Goal: Task Accomplishment & Management: Use online tool/utility

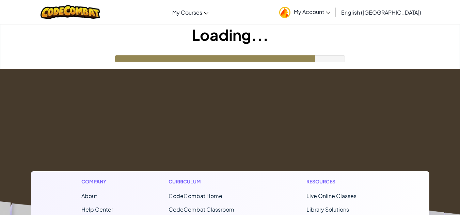
click at [330, 10] on span "My Account" at bounding box center [312, 11] width 36 height 7
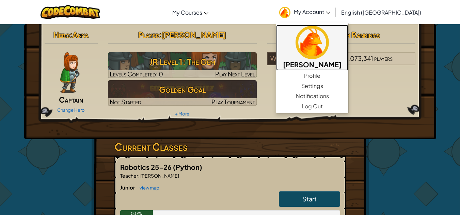
click at [341, 60] on h5 "[PERSON_NAME]" at bounding box center [312, 64] width 59 height 11
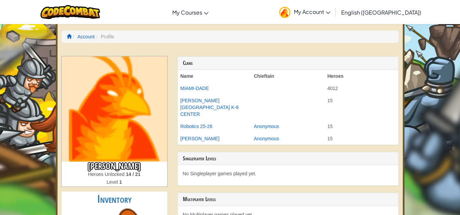
click at [111, 38] on li "Profile" at bounding box center [104, 36] width 19 height 7
click at [108, 32] on ol "Account Profile" at bounding box center [230, 37] width 337 height 12
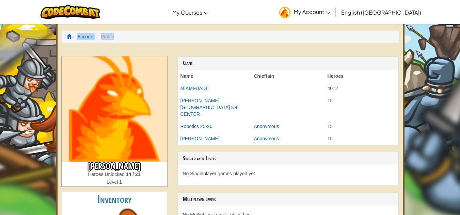
click at [104, 33] on li "Profile" at bounding box center [104, 36] width 19 height 7
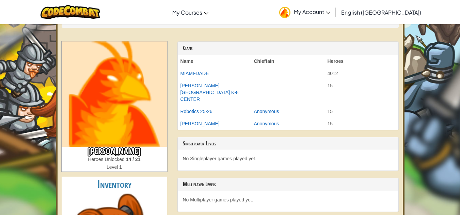
scroll to position [15, 0]
drag, startPoint x: 123, startPoint y: 121, endPoint x: 97, endPoint y: 126, distance: 27.0
click at [97, 126] on img at bounding box center [114, 93] width 105 height 105
click at [111, 140] on img at bounding box center [114, 93] width 105 height 105
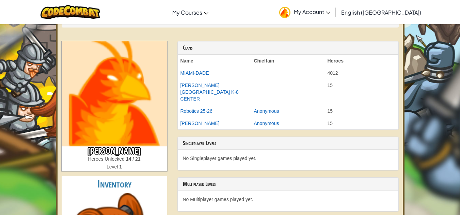
drag, startPoint x: 126, startPoint y: 95, endPoint x: 103, endPoint y: 104, distance: 24.9
click at [103, 104] on img at bounding box center [114, 93] width 105 height 105
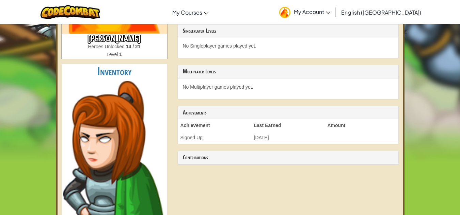
scroll to position [128, 0]
click at [109, 106] on img at bounding box center [114, 188] width 102 height 214
drag, startPoint x: 109, startPoint y: 106, endPoint x: 124, endPoint y: 88, distance: 23.4
click at [124, 88] on img at bounding box center [114, 188] width 102 height 214
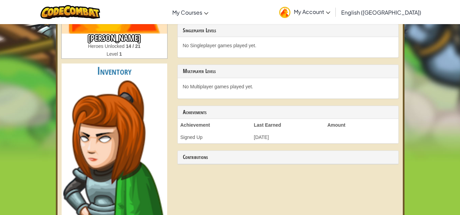
click at [124, 88] on img at bounding box center [114, 188] width 102 height 214
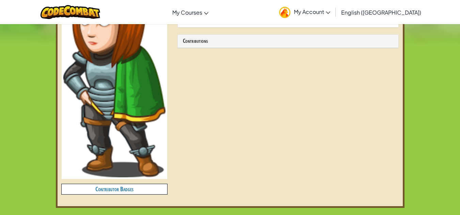
scroll to position [245, 0]
click at [118, 187] on h4 "Contributor Badges" at bounding box center [114, 189] width 105 height 10
click at [128, 188] on h4 "Contributor Badges" at bounding box center [114, 189] width 105 height 10
click at [151, 186] on h4 "Contributor Badges" at bounding box center [114, 189] width 105 height 10
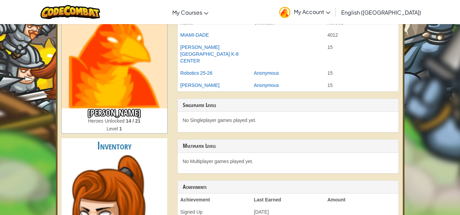
scroll to position [0, 0]
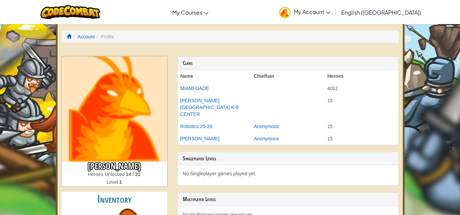
click at [117, 157] on img at bounding box center [114, 108] width 105 height 105
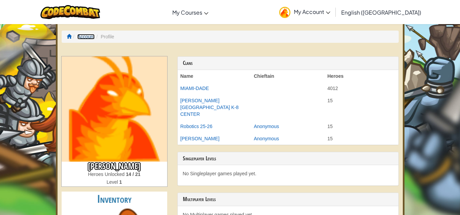
click at [84, 39] on link "Account" at bounding box center [85, 36] width 17 height 5
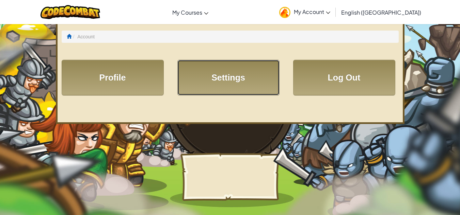
click at [248, 80] on link "Settings" at bounding box center [228, 78] width 102 height 36
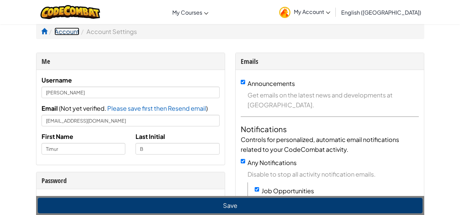
click at [64, 31] on link "Account" at bounding box center [66, 32] width 25 height 8
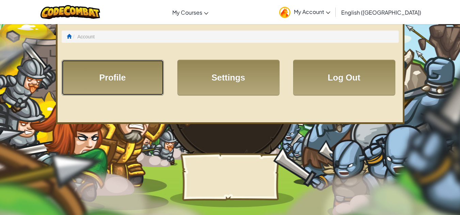
click at [116, 77] on link "Profile" at bounding box center [113, 78] width 102 height 36
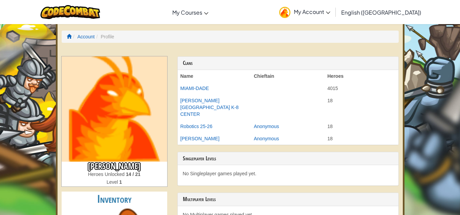
click at [85, 33] on ol "Account Profile" at bounding box center [230, 37] width 337 height 12
click at [85, 36] on link "Account" at bounding box center [85, 36] width 17 height 5
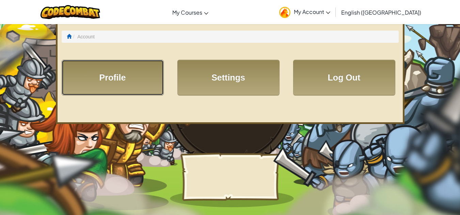
click at [116, 68] on link "Profile" at bounding box center [113, 78] width 102 height 36
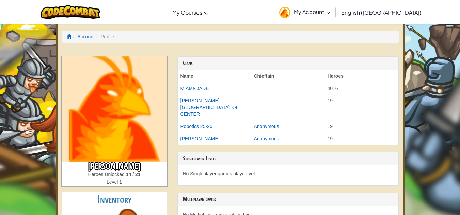
click at [109, 115] on img at bounding box center [114, 108] width 105 height 105
click at [89, 36] on link "Account" at bounding box center [85, 36] width 17 height 5
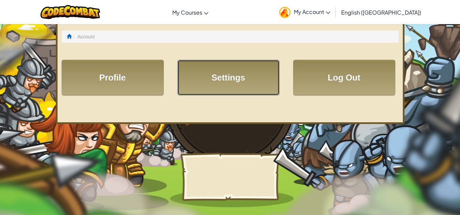
click at [212, 71] on link "Settings" at bounding box center [228, 78] width 102 height 36
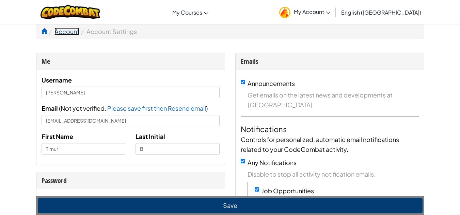
click at [68, 31] on link "Account" at bounding box center [66, 32] width 25 height 8
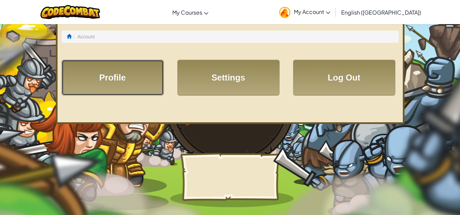
click at [143, 70] on link "Profile" at bounding box center [113, 78] width 102 height 36
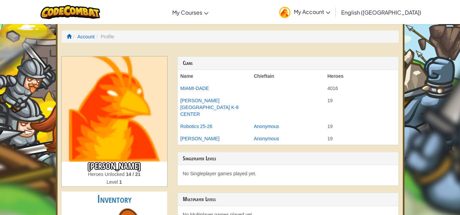
click at [138, 84] on img at bounding box center [114, 108] width 105 height 105
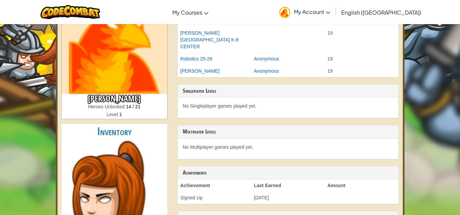
scroll to position [68, 0]
click at [138, 84] on img at bounding box center [114, 40] width 105 height 105
drag, startPoint x: 138, startPoint y: 84, endPoint x: 124, endPoint y: 104, distance: 24.4
click at [124, 104] on div "Timur B Heroes Unlocked 14 / 21 Level 1" at bounding box center [114, 53] width 105 height 130
click at [122, 105] on span "Heroes Unlocked" at bounding box center [107, 106] width 38 height 5
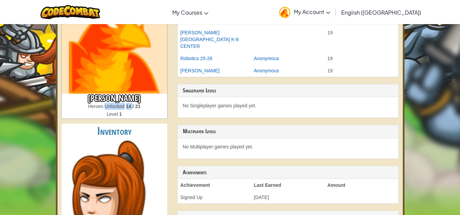
click at [122, 105] on span "Heroes Unlocked" at bounding box center [107, 106] width 38 height 5
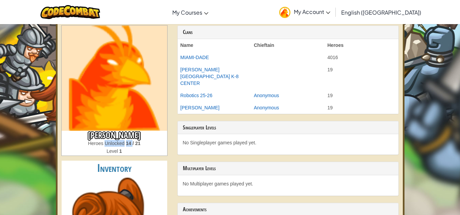
click at [122, 105] on img at bounding box center [114, 78] width 105 height 105
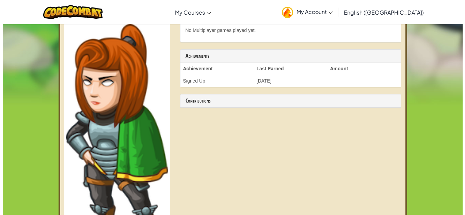
scroll to position [0, 0]
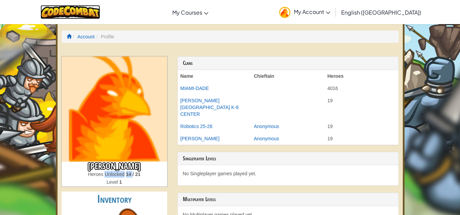
click at [87, 14] on img at bounding box center [70, 12] width 60 height 14
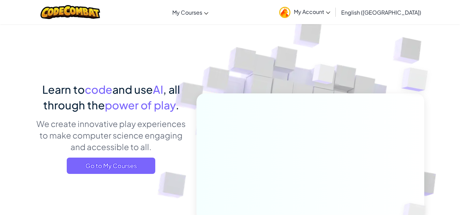
click at [333, 8] on link "My Account" at bounding box center [305, 11] width 58 height 21
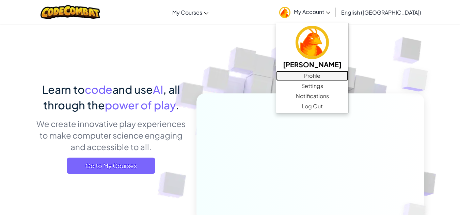
click at [345, 75] on link "Profile" at bounding box center [312, 76] width 72 height 10
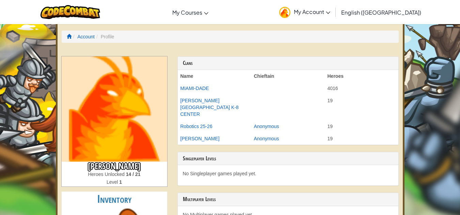
click at [333, 16] on link "My Account" at bounding box center [305, 11] width 58 height 21
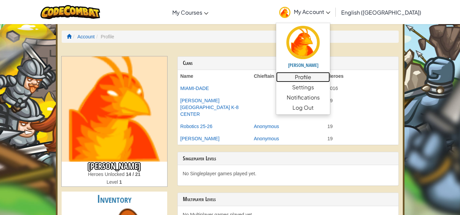
click at [330, 77] on link "Profile" at bounding box center [303, 77] width 54 height 10
click at [330, 80] on link "Profile" at bounding box center [303, 77] width 54 height 10
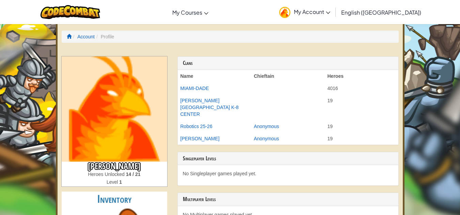
click at [330, 9] on span "My Account" at bounding box center [312, 11] width 36 height 7
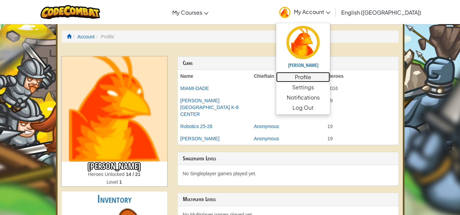
click at [330, 77] on link "Profile" at bounding box center [303, 77] width 54 height 10
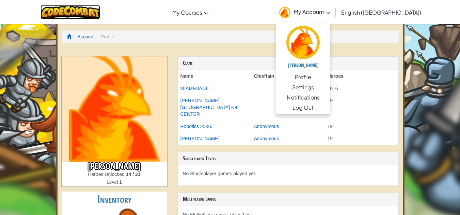
click at [68, 14] on img at bounding box center [70, 12] width 60 height 14
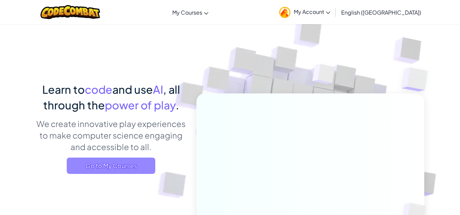
click at [127, 168] on span "Go to My Courses" at bounding box center [111, 166] width 88 height 16
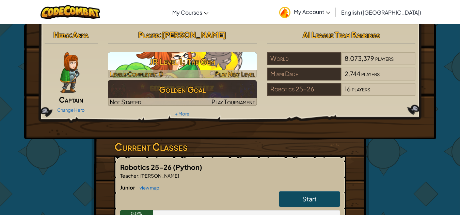
click at [185, 65] on h3 "JR Level 1: The Gem" at bounding box center [182, 61] width 149 height 15
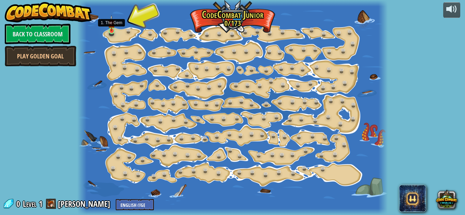
click at [111, 31] on img at bounding box center [111, 23] width 7 height 16
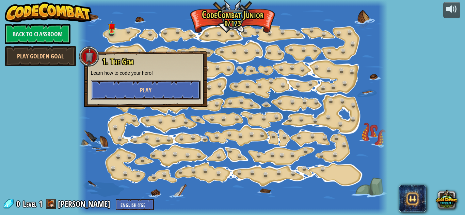
click at [153, 94] on button "Play" at bounding box center [146, 90] width 110 height 20
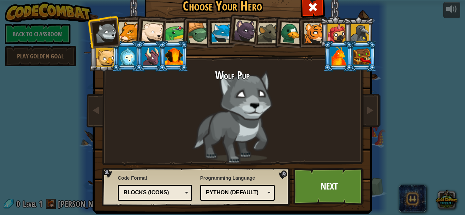
click at [239, 75] on h2 "Wolf Pup" at bounding box center [232, 76] width 255 height 12
click at [359, 53] on div at bounding box center [362, 56] width 18 height 18
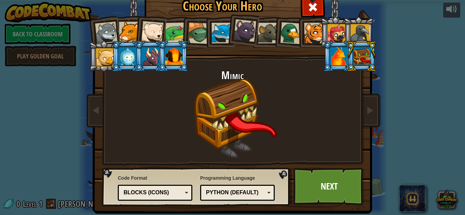
click at [339, 57] on div at bounding box center [339, 56] width 18 height 18
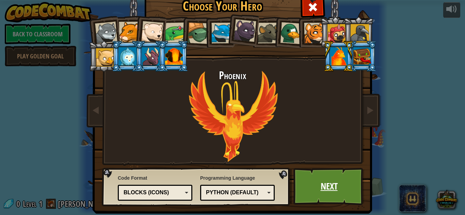
click at [326, 188] on link "Next" at bounding box center [328, 186] width 71 height 37
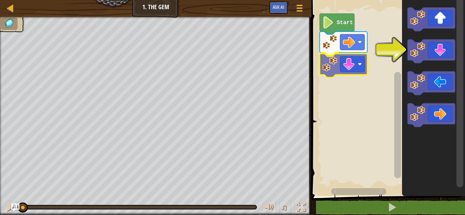
click at [333, 67] on div "Start" at bounding box center [386, 97] width 155 height 200
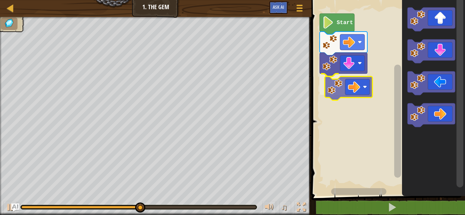
click at [345, 89] on div "Start" at bounding box center [386, 97] width 155 height 200
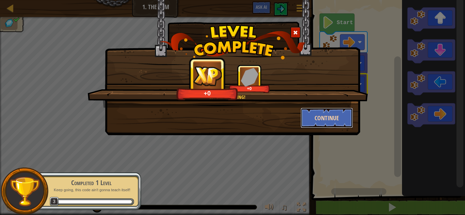
click at [319, 121] on button "Continue" at bounding box center [326, 118] width 53 height 20
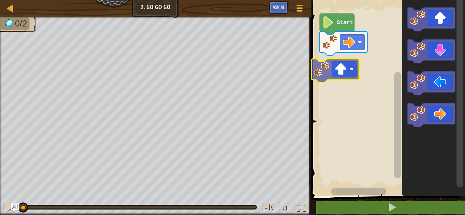
click at [342, 76] on div "Start" at bounding box center [386, 97] width 155 height 200
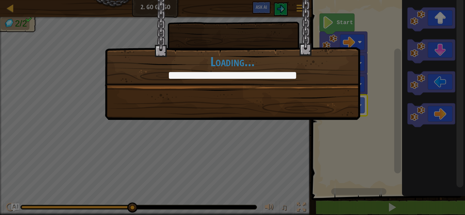
click at [237, 99] on div "+2 +2 Continue Loading..." at bounding box center [232, 60] width 255 height 120
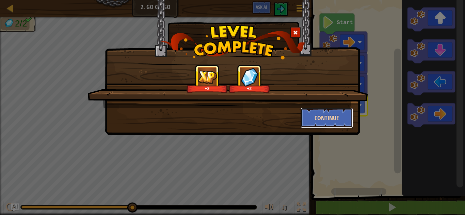
click at [329, 118] on button "Continue" at bounding box center [326, 118] width 53 height 20
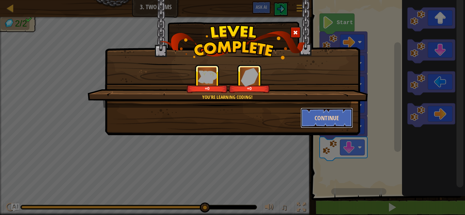
click at [323, 118] on button "Continue" at bounding box center [326, 118] width 53 height 20
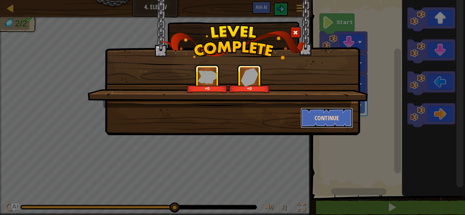
click at [323, 115] on button "Continue" at bounding box center [326, 118] width 53 height 20
click at [327, 119] on button "Continue" at bounding box center [326, 118] width 53 height 20
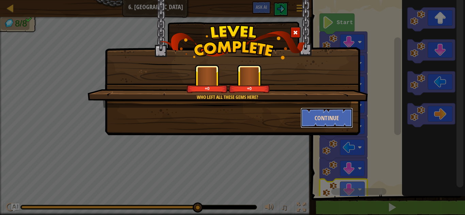
click at [313, 116] on button "Continue" at bounding box center [326, 118] width 53 height 20
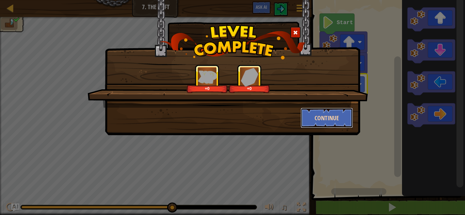
click at [322, 111] on button "Continue" at bounding box center [326, 118] width 53 height 20
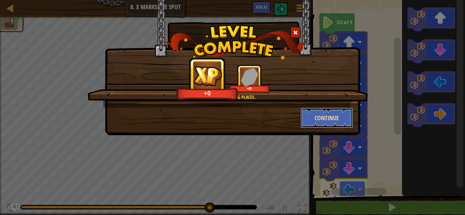
click at [330, 117] on button "Continue" at bounding box center [326, 118] width 53 height 20
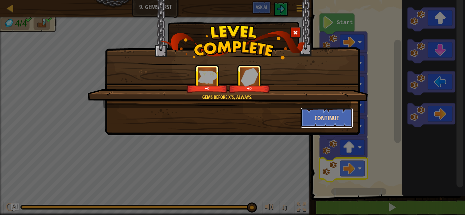
click at [321, 114] on button "Continue" at bounding box center [326, 118] width 53 height 20
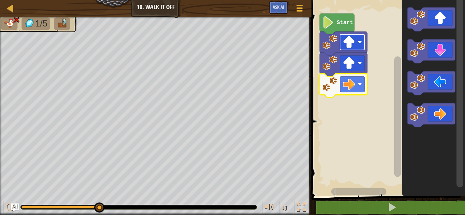
click at [349, 41] on image "Blockly Workspace" at bounding box center [349, 42] width 12 height 12
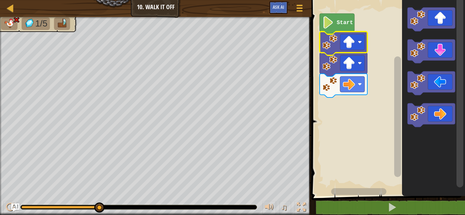
click at [386, 66] on rect "Blockly Workspace" at bounding box center [386, 97] width 155 height 200
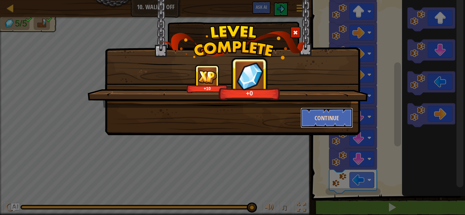
click at [330, 119] on button "Continue" at bounding box center [326, 118] width 53 height 20
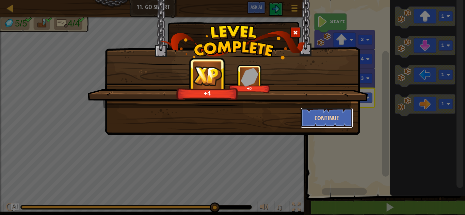
click at [328, 118] on button "Continue" at bounding box center [326, 118] width 53 height 20
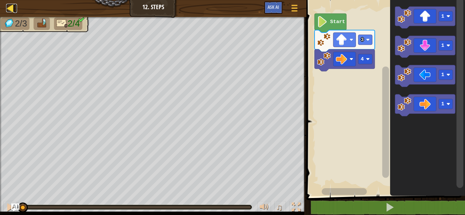
click at [11, 8] on div at bounding box center [10, 8] width 9 height 9
